Goal: Task Accomplishment & Management: Complete application form

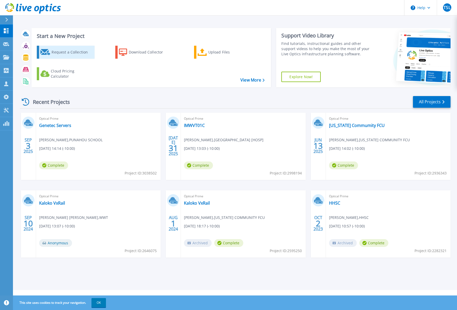
click at [69, 51] on div "Request a Collection" at bounding box center [72, 52] width 41 height 10
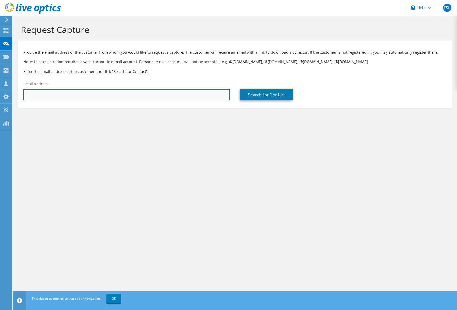
click at [55, 97] on input "text" at bounding box center [126, 94] width 207 height 11
paste input "bbergquist@goodsill.com"
type input "bbergquist@goodsill.com"
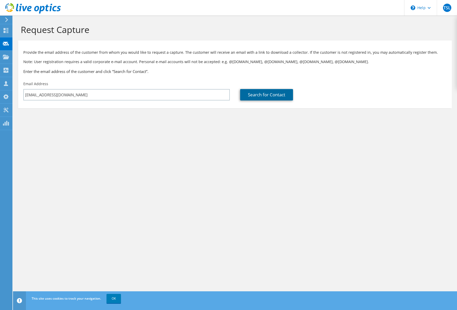
click at [257, 97] on link "Search for Contact" at bounding box center [266, 94] width 53 height 11
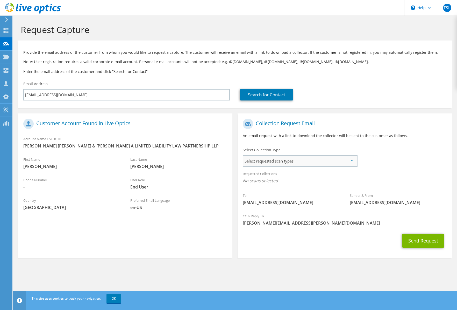
click at [307, 164] on span "Select requested scan types" at bounding box center [301, 161] width 114 height 10
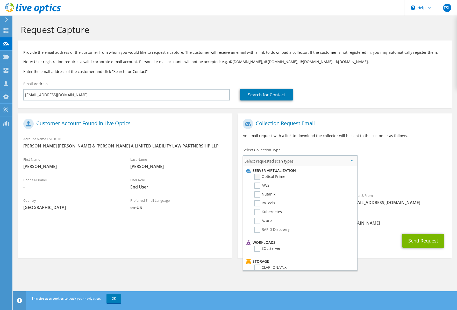
click at [279, 175] on label "Optical Prime" at bounding box center [269, 176] width 31 height 6
click at [0, 0] on input "Optical Prime" at bounding box center [0, 0] width 0 height 0
click at [379, 194] on div "Sender & From liveoptics@liveoptics.com" at bounding box center [398, 200] width 107 height 18
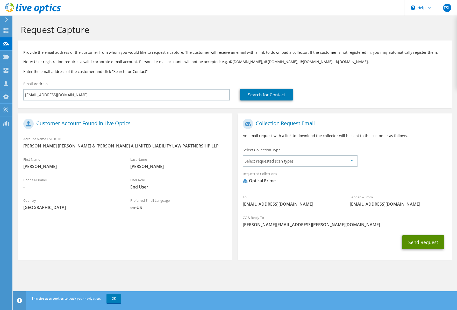
click at [427, 241] on button "Send Request" at bounding box center [424, 242] width 42 height 14
